Goal: Contribute content: Contribute content

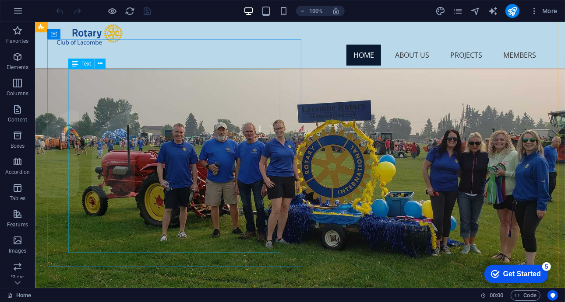
scroll to position [287, 0]
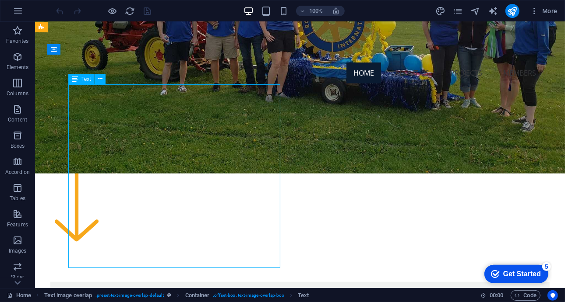
scroll to position [282, 0]
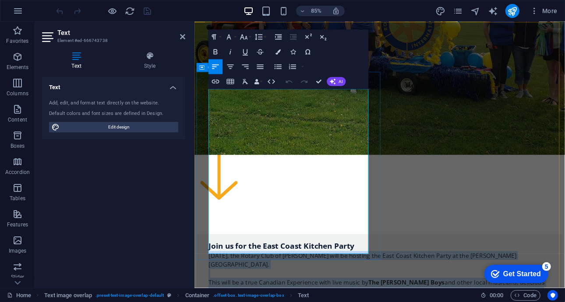
drag, startPoint x: 382, startPoint y: 261, endPoint x: 209, endPoint y: 109, distance: 230.7
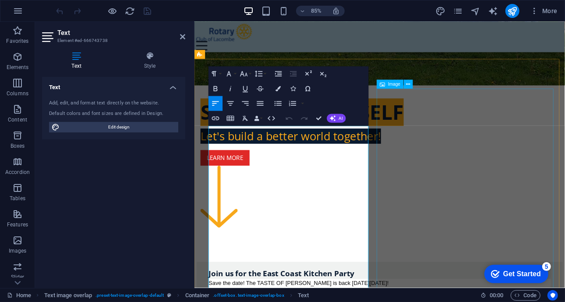
scroll to position [351, 0]
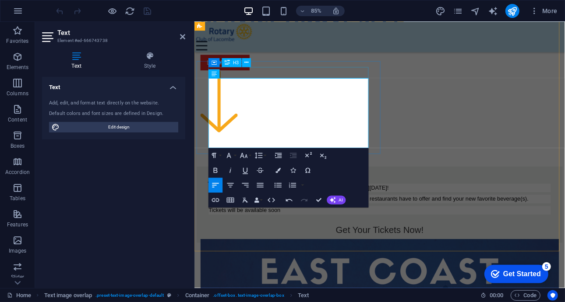
click at [333, 199] on div "Join us for the East Coast Kitchen Party" at bounding box center [412, 206] width 402 height 14
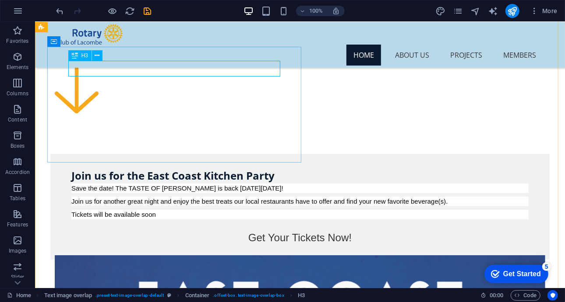
click at [177, 168] on div "Join us for the East Coast Kitchen Party" at bounding box center [299, 176] width 457 height 16
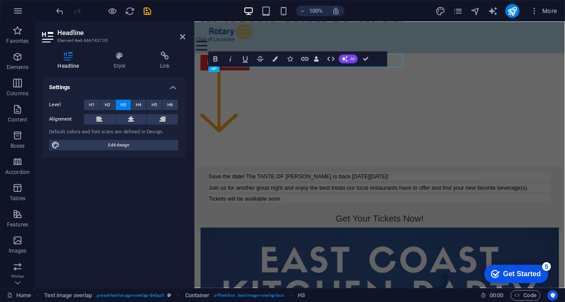
scroll to position [351, 0]
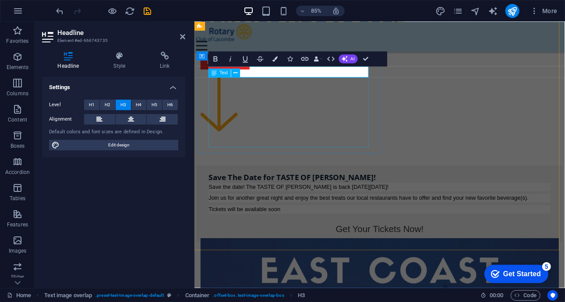
click at [298, 211] on div "Save the date! The TASTE OF [PERSON_NAME] is back [DATE][DATE]! Join us for ano…" at bounding box center [412, 242] width 402 height 63
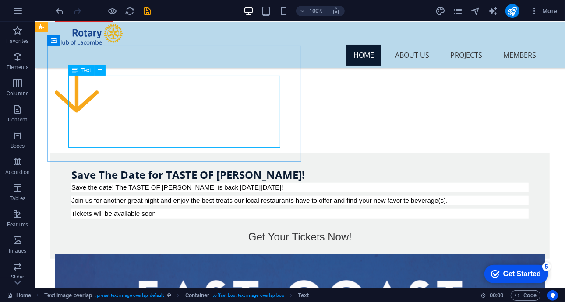
click at [210, 183] on div "Save the date! The TASTE OF [PERSON_NAME] is back [DATE][DATE]! Join us for ano…" at bounding box center [299, 214] width 457 height 63
click at [199, 183] on div "Save the date! The TASTE OF [PERSON_NAME] is back [DATE][DATE]! Join us for ano…" at bounding box center [299, 214] width 457 height 63
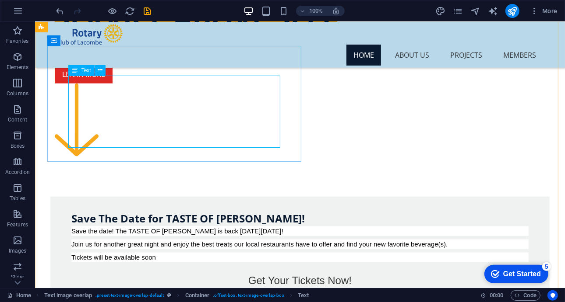
scroll to position [347, 0]
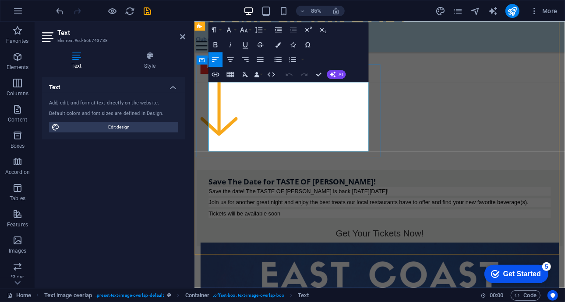
click at [363, 263] on p "Get Your Tickets Now!" at bounding box center [412, 271] width 402 height 16
click at [360, 265] on span "Get Your Tickets Now!" at bounding box center [411, 271] width 103 height 12
click at [305, 130] on icon "button" at bounding box center [306, 129] width 9 height 9
click at [360, 265] on span "Get Your Tickets Now!" at bounding box center [411, 271] width 103 height 12
drag, startPoint x: 354, startPoint y: 169, endPoint x: 258, endPoint y: 166, distance: 95.5
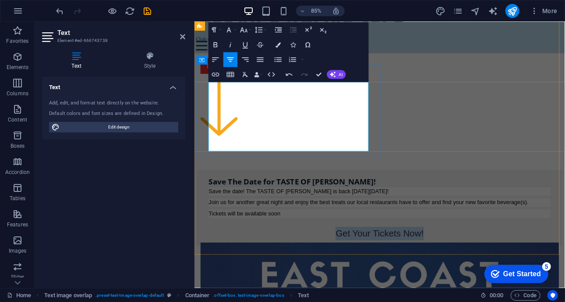
click at [258, 263] on p "Get Your Tickets Now!" at bounding box center [412, 271] width 402 height 16
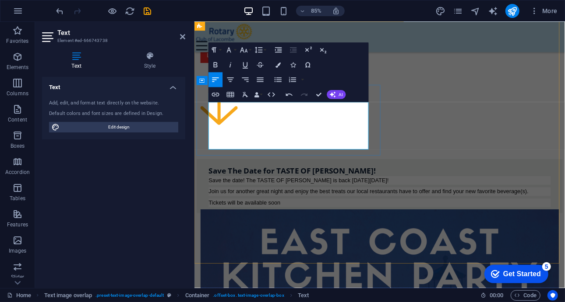
scroll to position [329, 0]
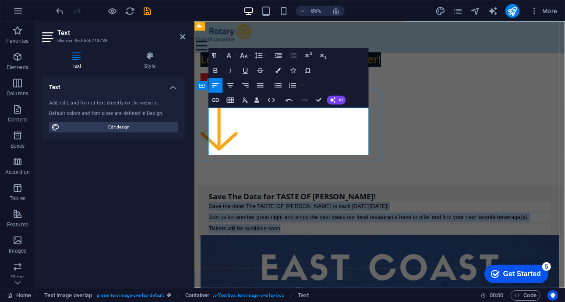
drag, startPoint x: 309, startPoint y: 175, endPoint x: 210, endPoint y: 126, distance: 110.2
click at [211, 234] on div "Save the date! The TASTE OF [PERSON_NAME] is back [DATE][DATE]! Join us for ano…" at bounding box center [412, 252] width 402 height 36
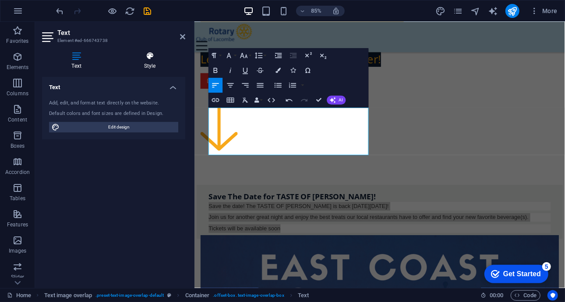
click at [142, 62] on h4 "Style" at bounding box center [149, 61] width 71 height 18
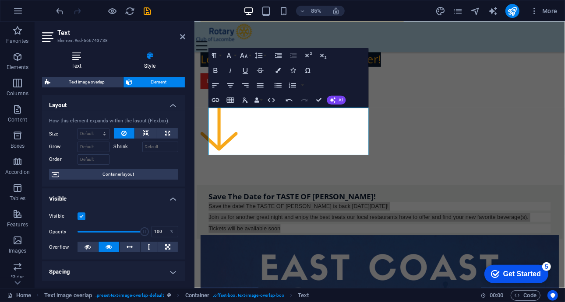
click at [80, 65] on h4 "Text" at bounding box center [78, 61] width 72 height 18
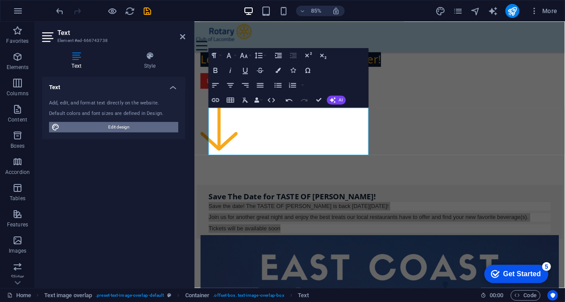
click at [114, 126] on span "Edit design" at bounding box center [118, 127] width 113 height 11
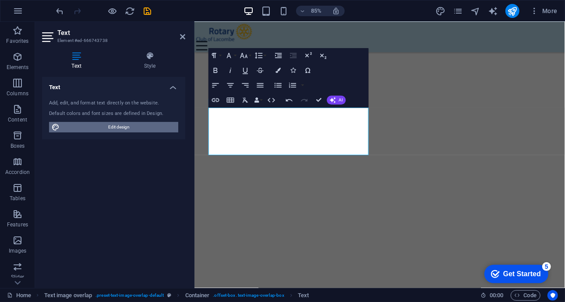
select select "rem"
select select "400"
select select "px"
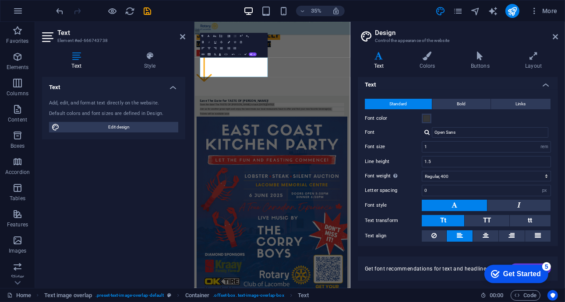
scroll to position [0, 0]
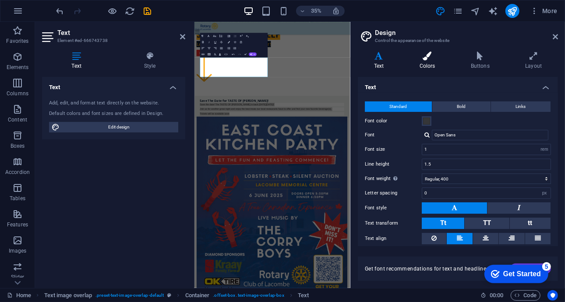
click at [421, 67] on h4 "Colors" at bounding box center [428, 61] width 51 height 18
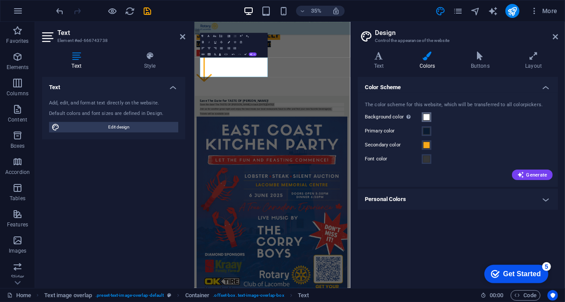
click at [425, 116] on span at bounding box center [426, 117] width 7 height 7
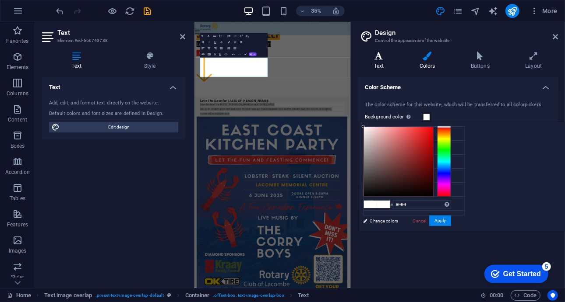
click at [382, 56] on icon at bounding box center [379, 56] width 42 height 9
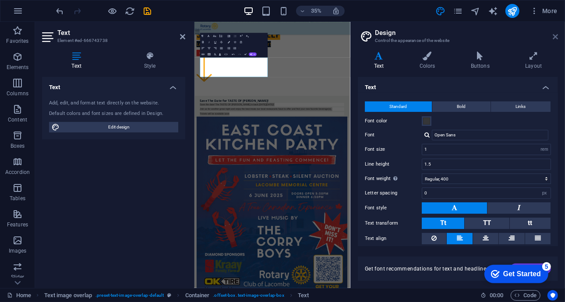
click at [553, 35] on icon at bounding box center [554, 36] width 5 height 7
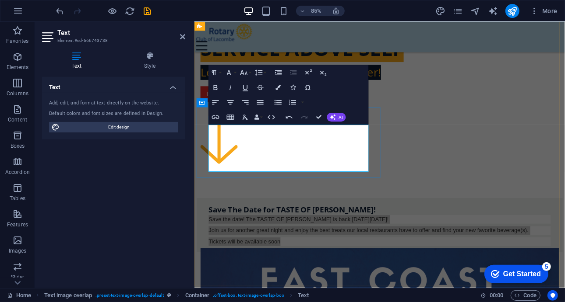
scroll to position [309, 0]
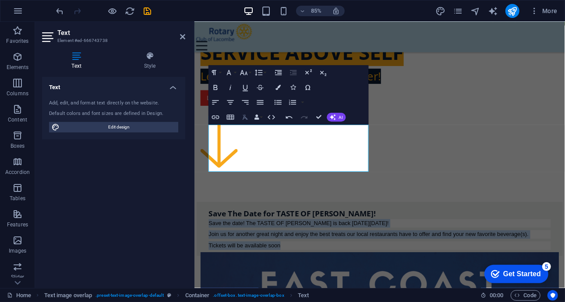
click at [245, 117] on icon "button" at bounding box center [244, 117] width 5 height 5
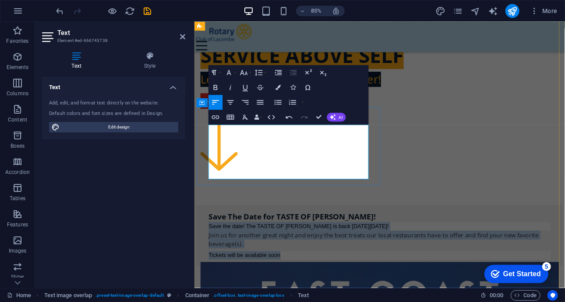
click at [324, 268] on div "Join us for another great night and enjoy the best treats our local restaurants…" at bounding box center [412, 278] width 402 height 21
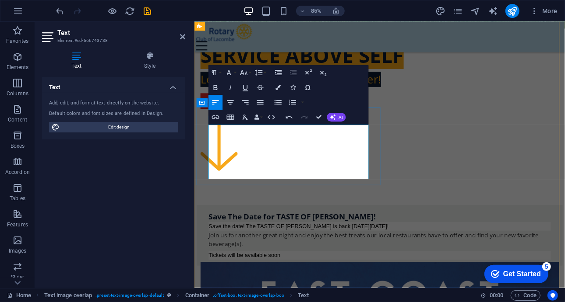
click at [260, 258] on div "Save the date! The TASTE OF [PERSON_NAME] is back [DATE][DATE]!" at bounding box center [412, 263] width 402 height 10
click at [253, 258] on div "Save the date! The TASTE OF [PERSON_NAME] is back [DATE][DATE]!" at bounding box center [412, 263] width 402 height 10
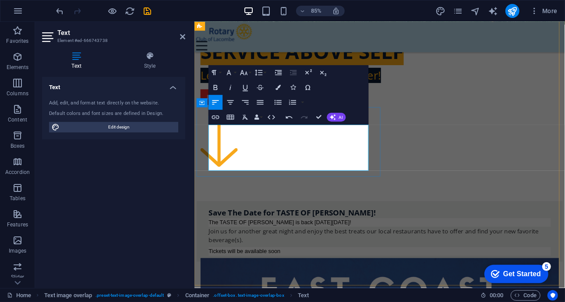
click at [212, 263] on div "Join us for another great night and enjoy the best treats our local restaurants…" at bounding box center [412, 273] width 402 height 21
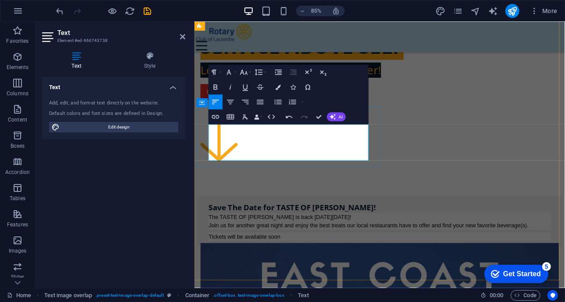
scroll to position [311, 0]
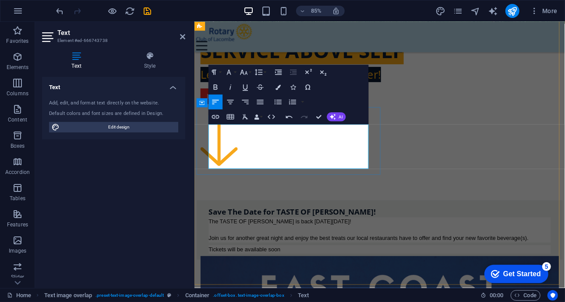
click at [214, 285] on div "Tickets will be available soon" at bounding box center [412, 290] width 402 height 10
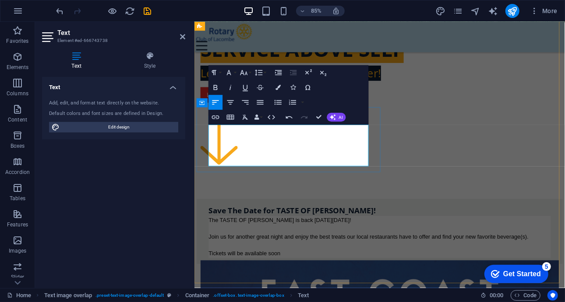
scroll to position [308, 0]
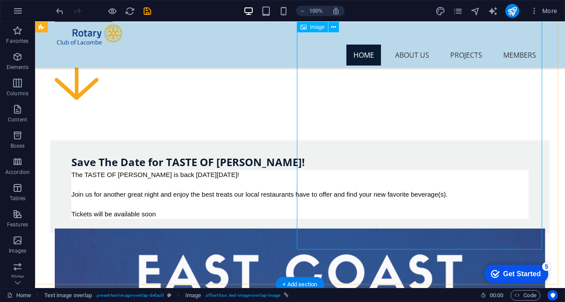
scroll to position [364, 0]
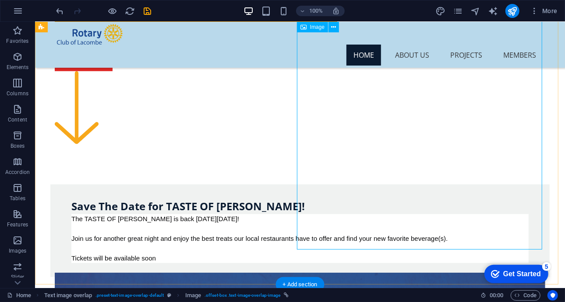
select select "%"
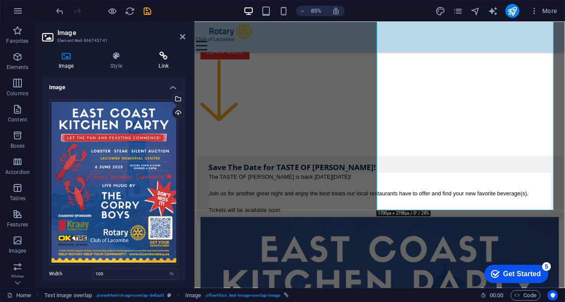
click at [159, 63] on h4 "Link" at bounding box center [163, 61] width 43 height 18
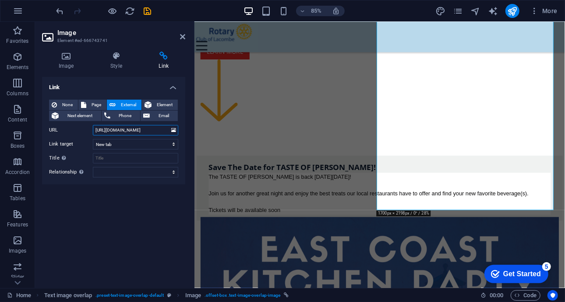
click at [123, 133] on input "[URL][DOMAIN_NAME]" at bounding box center [135, 130] width 85 height 11
click at [109, 226] on div "Link None Page External Element Next element Phone Email Page Home About us Pro…" at bounding box center [113, 179] width 143 height 204
click at [66, 101] on span "None" at bounding box center [68, 105] width 16 height 11
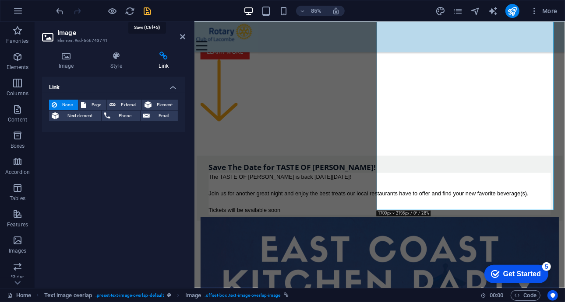
click at [148, 13] on icon "save" at bounding box center [148, 11] width 10 height 10
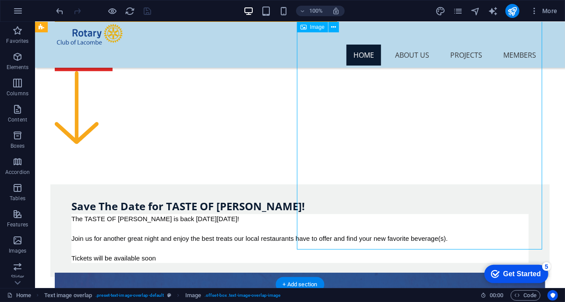
select select "%"
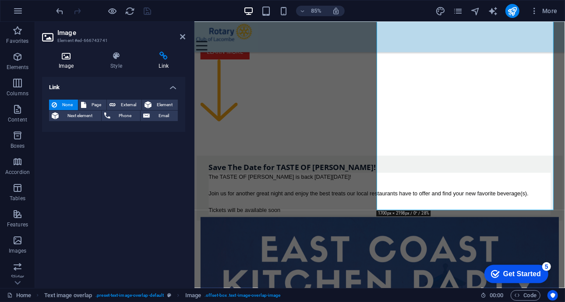
click at [54, 65] on h4 "Image" at bounding box center [68, 61] width 52 height 18
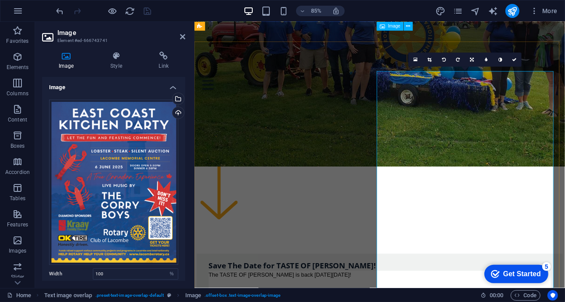
scroll to position [255, 0]
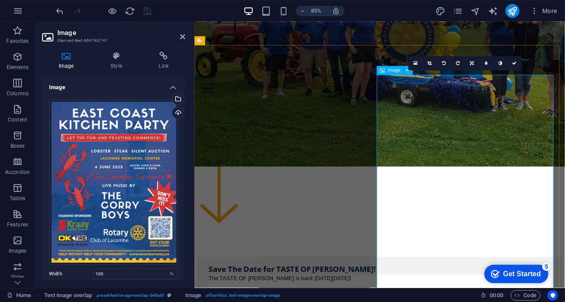
click at [392, 71] on span "Image" at bounding box center [394, 70] width 12 height 4
click at [405, 71] on button at bounding box center [408, 70] width 9 height 9
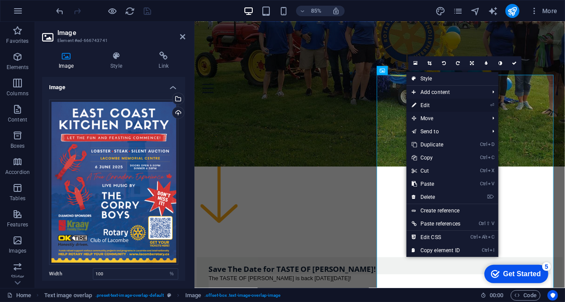
click at [424, 105] on link "⏎ Edit" at bounding box center [435, 105] width 59 height 13
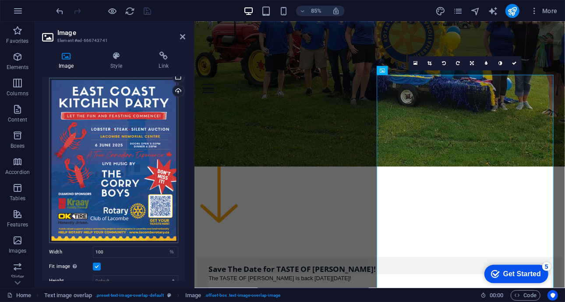
scroll to position [23, 0]
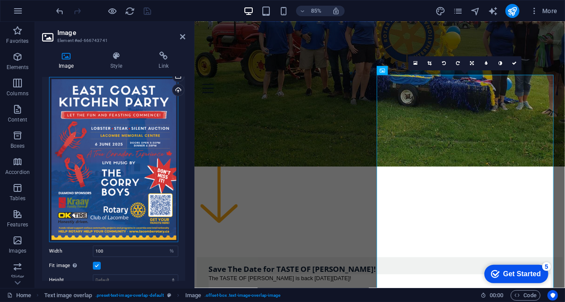
click at [137, 159] on div "Drag files here, click to choose files or select files from Files or our free s…" at bounding box center [113, 159] width 129 height 165
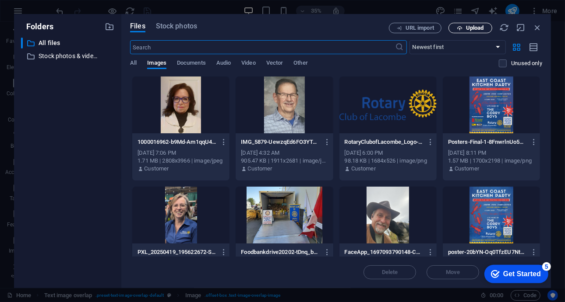
click at [473, 27] on span "Upload" at bounding box center [475, 27] width 18 height 5
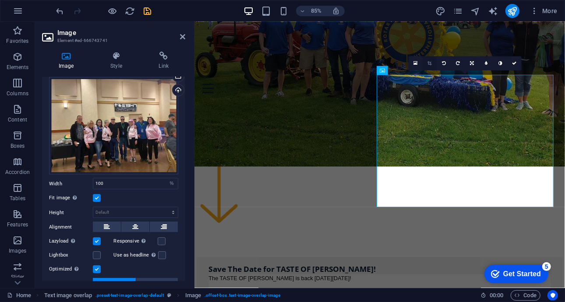
click at [431, 64] on icon at bounding box center [430, 63] width 4 height 4
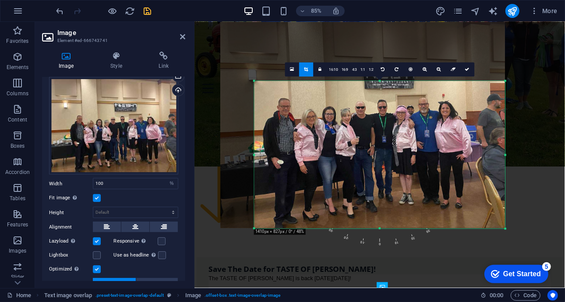
drag, startPoint x: 237, startPoint y: 49, endPoint x: 277, endPoint y: 126, distance: 87.5
click at [277, 126] on div "180 170 160 150 140 130 120 110 100 90 80 70 60 50 40 30 20 10 0 -10 -20 -30 -4…" at bounding box center [379, 154] width 251 height 147
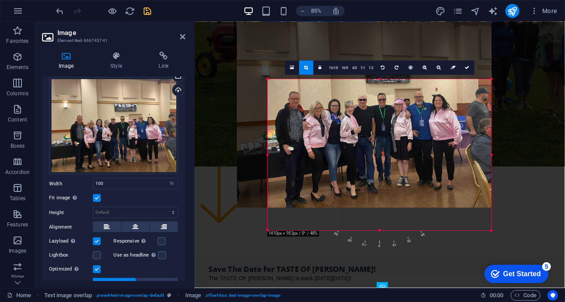
drag, startPoint x: 503, startPoint y: 81, endPoint x: 472, endPoint y: 76, distance: 31.9
click at [472, 80] on div "180 170 160 150 140 130 120 110 100 90 80 70 60 50 40 30 20 10 0 -10 -20 -30 -4…" at bounding box center [379, 155] width 224 height 151
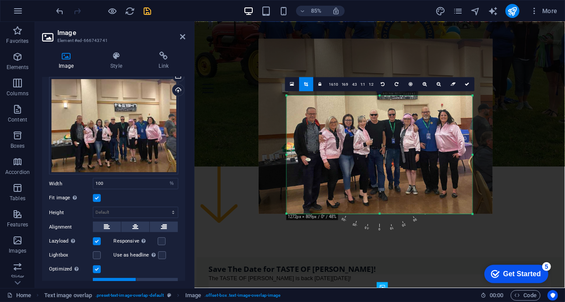
drag, startPoint x: 492, startPoint y: 154, endPoint x: 447, endPoint y: 154, distance: 44.6
click at [447, 154] on div "180 170 160 150 140 130 120 110 100 90 80 70 60 50 40 30 20 10 0 -10 -20 -30 -4…" at bounding box center [380, 155] width 186 height 118
click at [465, 85] on icon at bounding box center [467, 84] width 4 height 4
type input "499"
select select "px"
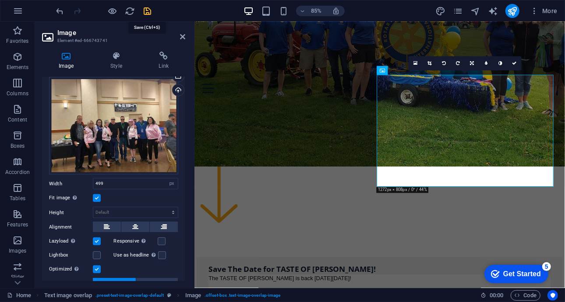
click at [148, 15] on icon "save" at bounding box center [148, 11] width 10 height 10
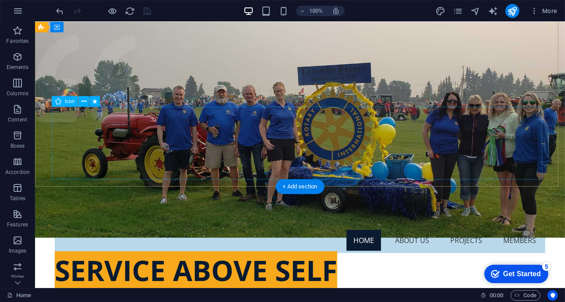
scroll to position [0, 0]
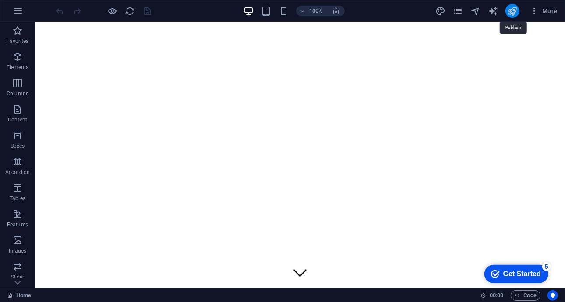
click at [513, 9] on icon "publish" at bounding box center [512, 11] width 10 height 10
